Goal: Complete application form

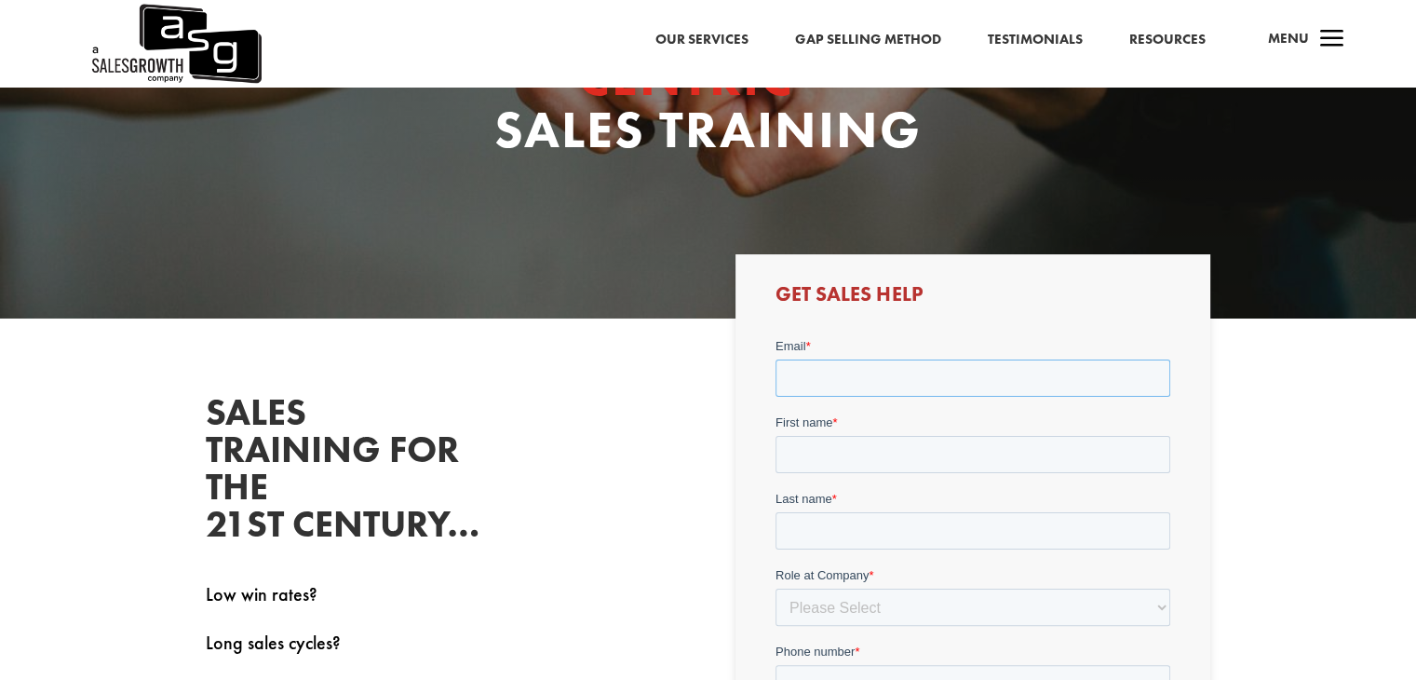
click at [909, 382] on input "Email *" at bounding box center [972, 376] width 395 height 37
type input "[EMAIL_ADDRESS][PERSON_NAME][DOMAIN_NAME]"
type input "[PERSON_NAME]"
type input "07484510065"
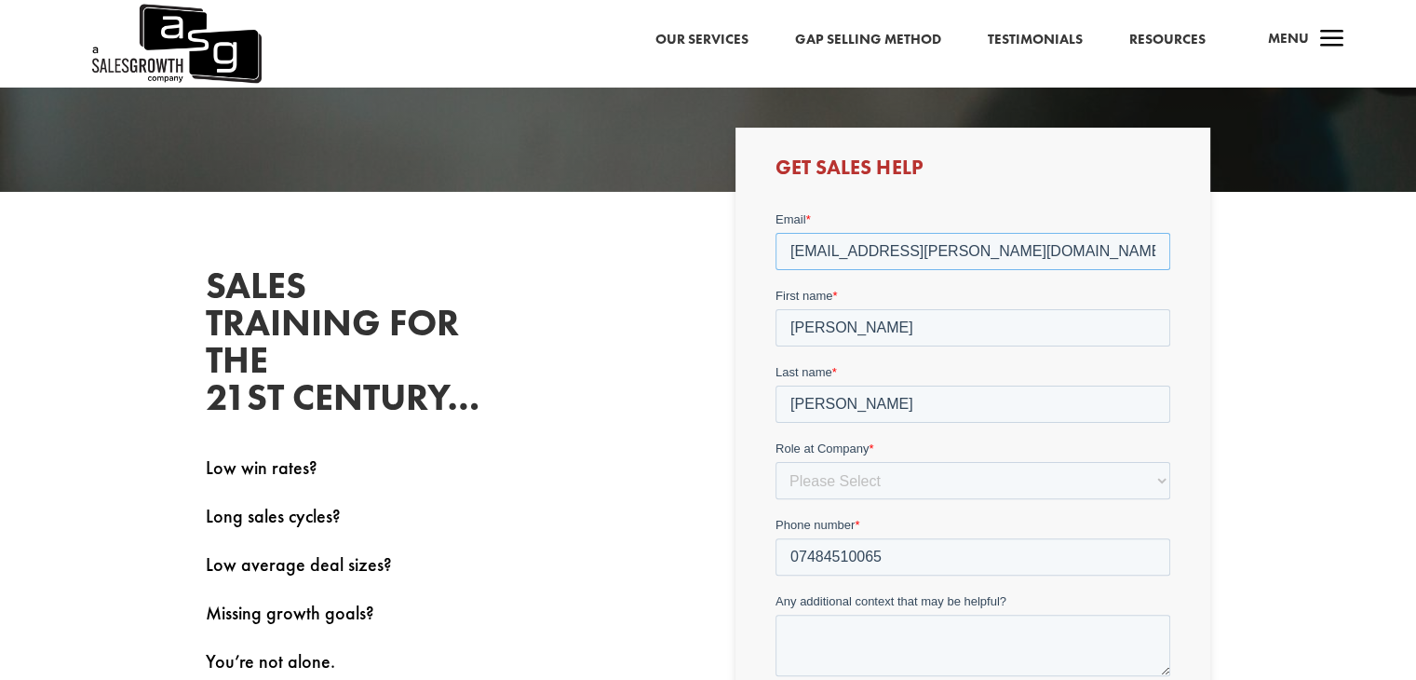
scroll to position [559, 0]
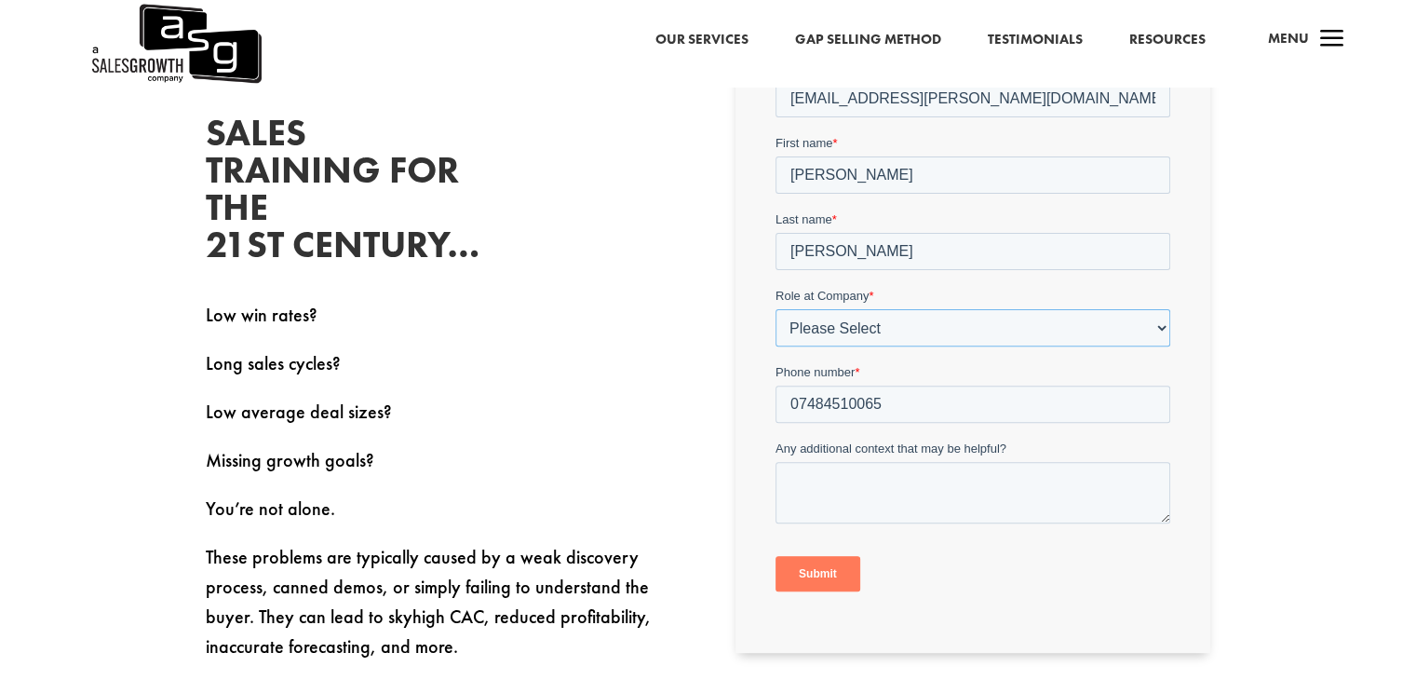
click at [894, 338] on select "Please Select C-Level (CRO, CSO, etc) Senior Leadership (VP of Sales, VP of Ena…" at bounding box center [972, 326] width 395 height 37
select select "Other"
click at [775, 308] on select "Please Select C-Level (CRO, CSO, etc) Senior Leadership (VP of Sales, VP of Ena…" at bounding box center [972, 326] width 395 height 37
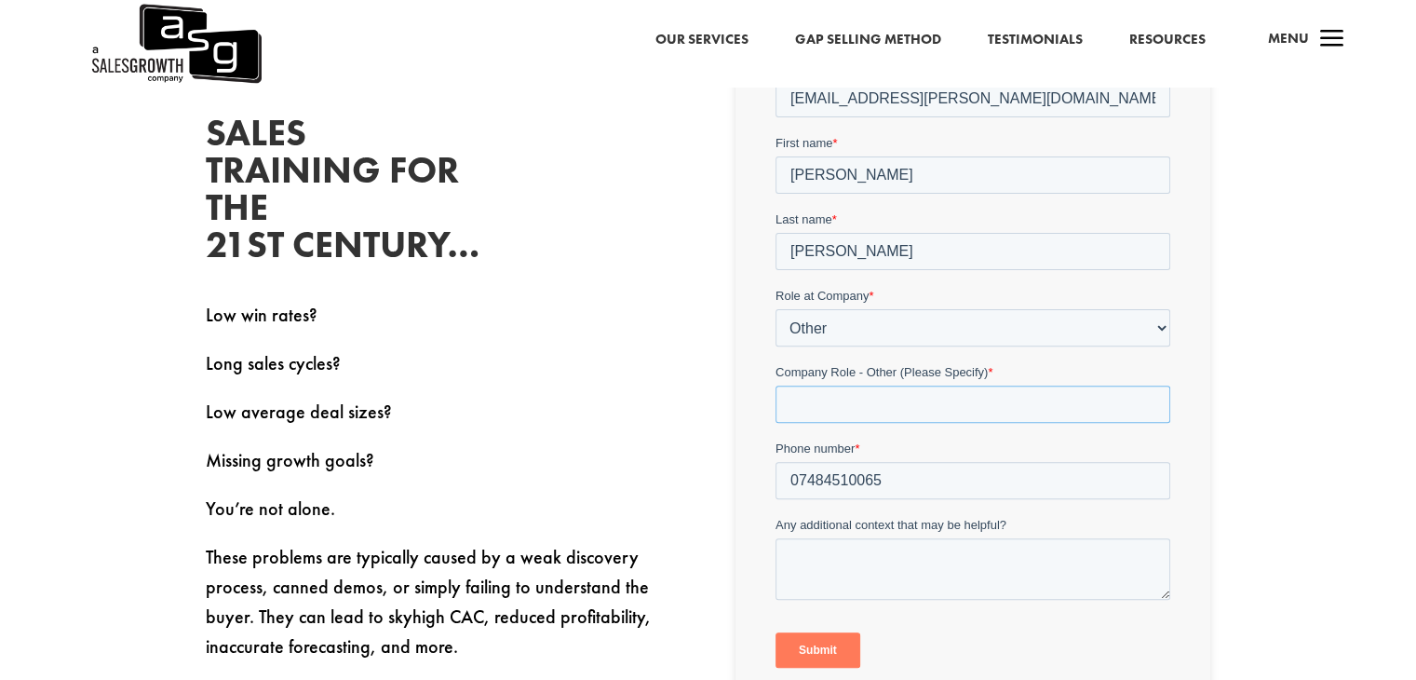
click at [951, 408] on input "Company Role - Other (Please Specify) *" at bounding box center [972, 402] width 395 height 37
type input "Executive Assistant"
click at [892, 557] on textarea "Any additional context that may be helpful?" at bounding box center [972, 567] width 395 height 61
paste textarea "L ipsu dol'si amet. Co adip el Seddoeiu Tempori, U'l etdolorem aliquae ad m ven…"
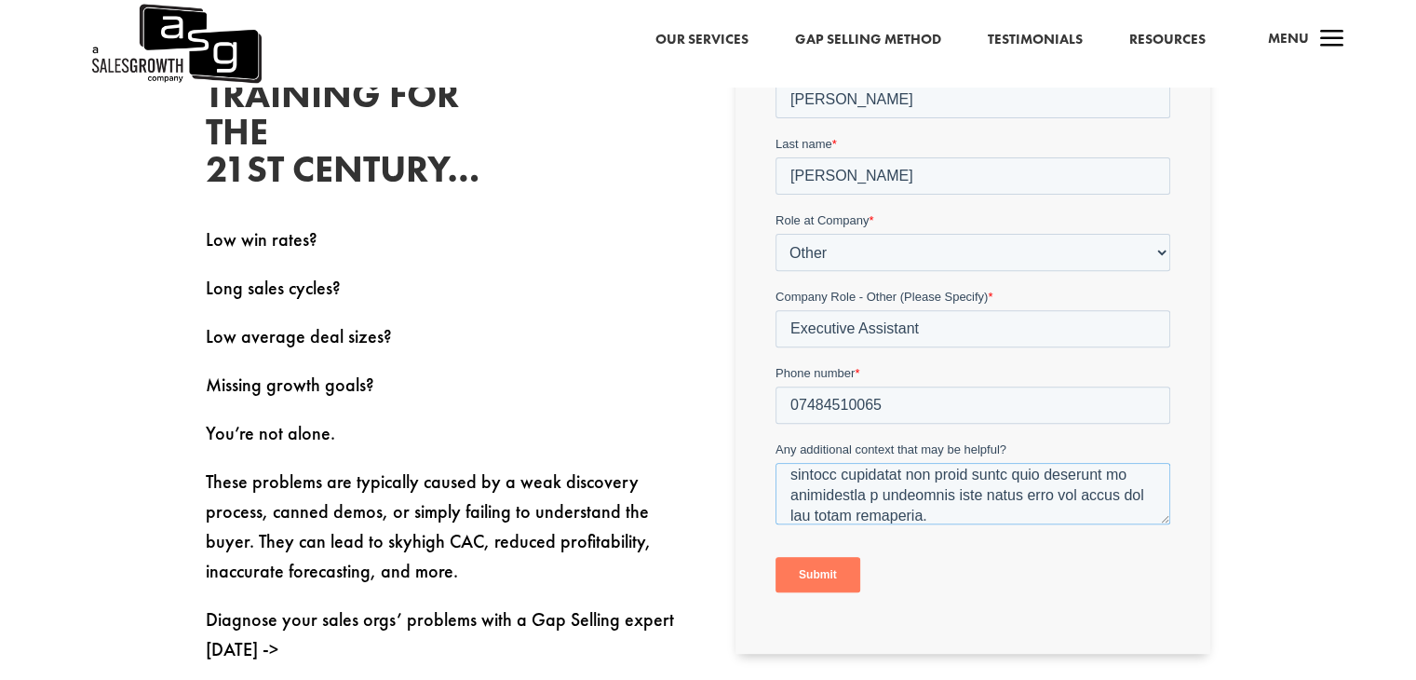
scroll to position [745, 0]
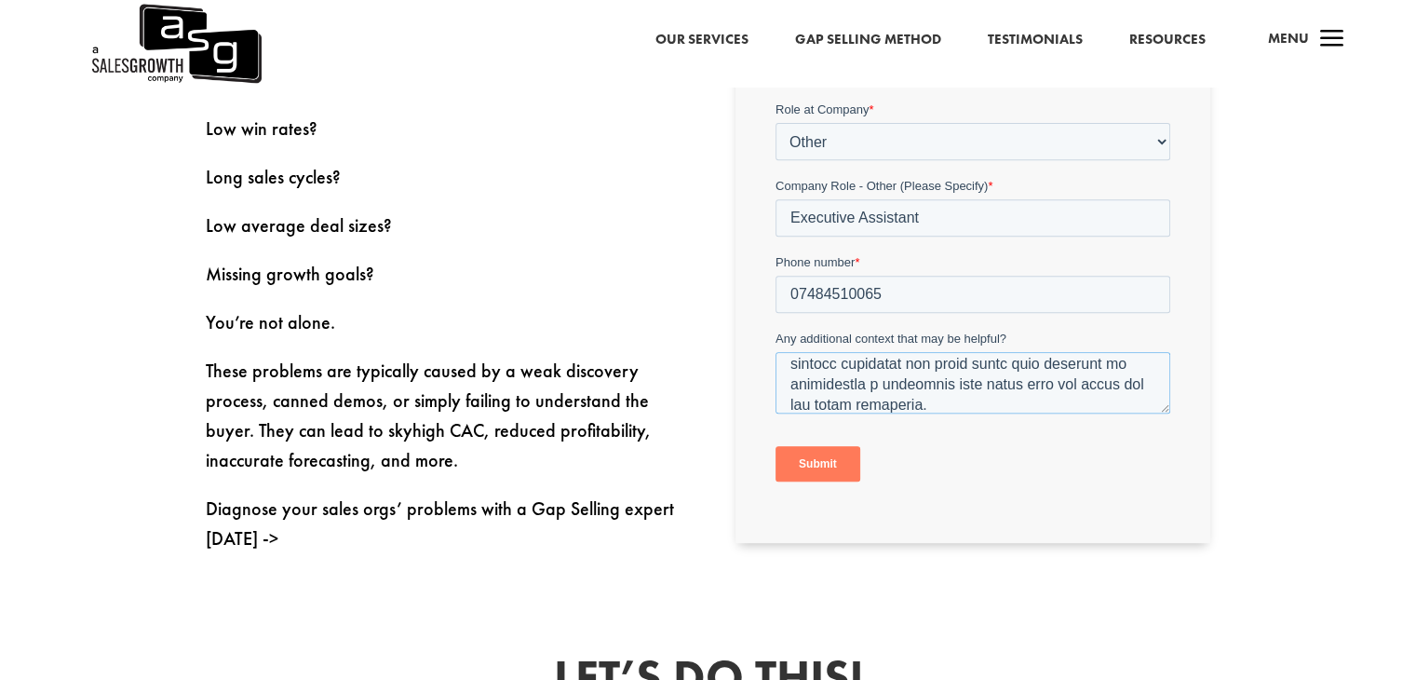
type textarea "L ipsu dol'si amet. Co adip el Seddoeiu Tempori, U'l etdolorem aliquae ad m ven…"
click at [807, 462] on input "Submit" at bounding box center [817, 463] width 85 height 35
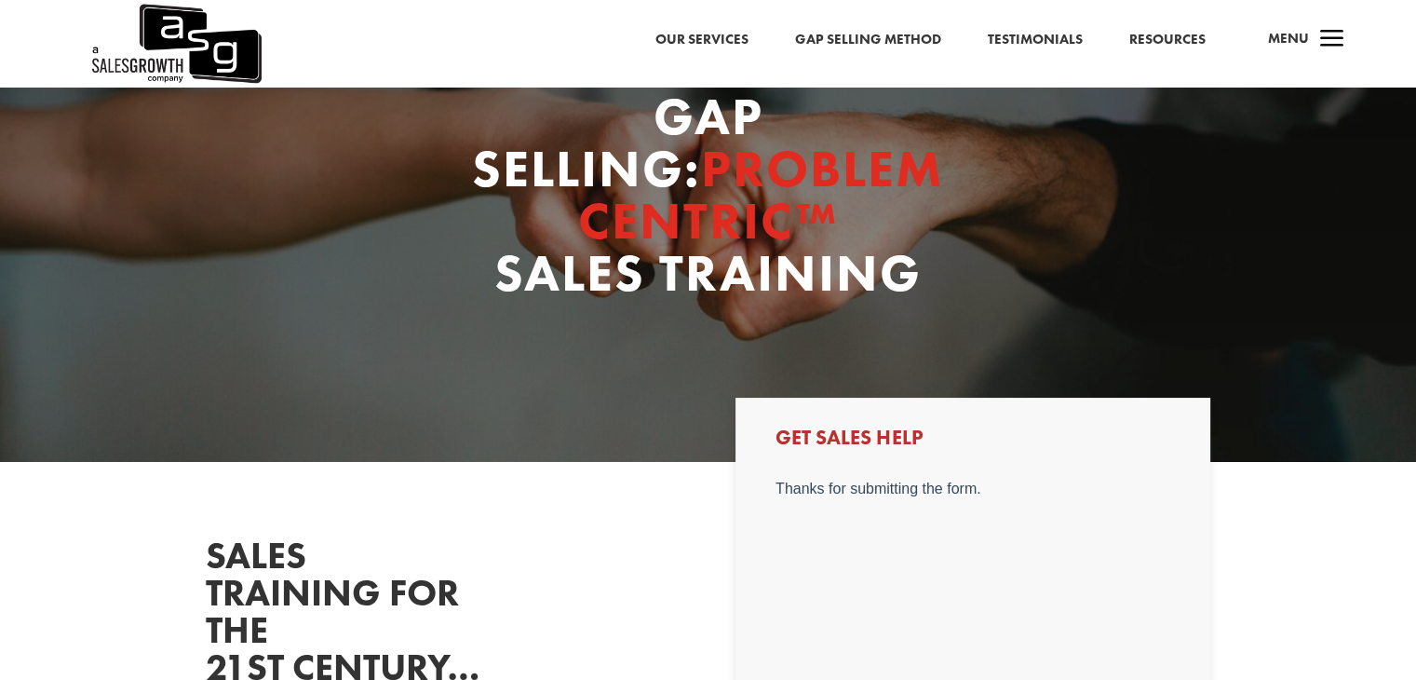
scroll to position [0, 0]
